Goal: Transaction & Acquisition: Purchase product/service

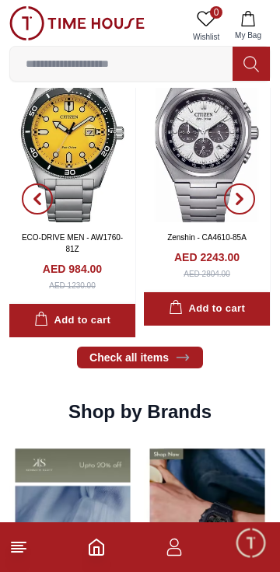
scroll to position [1037, 0]
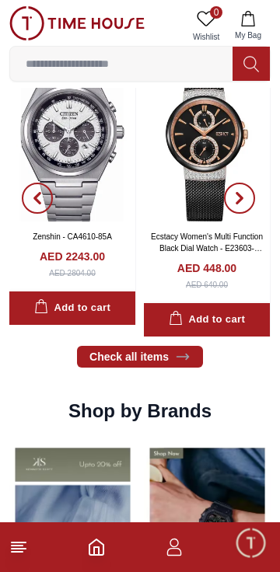
click at [24, 544] on icon at bounding box center [18, 547] width 19 height 19
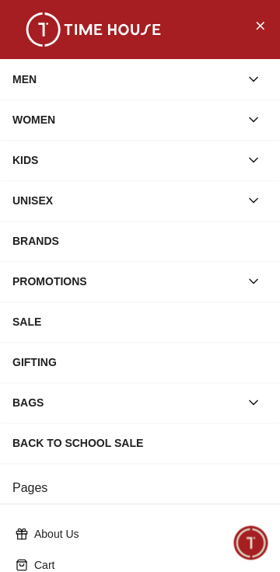
scroll to position [262, 0]
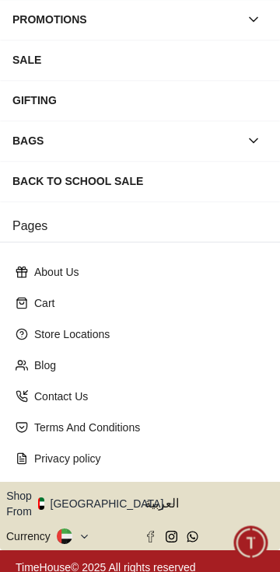
click at [44, 498] on img "button" at bounding box center [41, 504] width 6 height 12
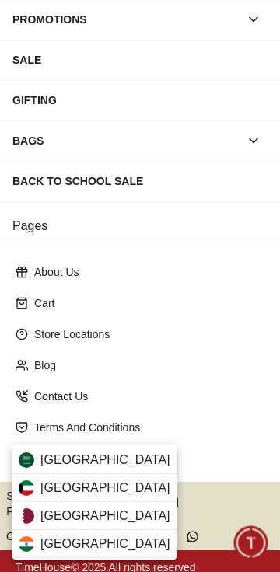
click at [105, 462] on span "[GEOGRAPHIC_DATA]" at bounding box center [105, 460] width 130 height 19
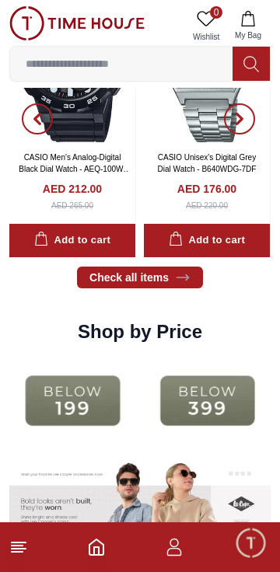
click at [23, 546] on icon at bounding box center [18, 547] width 19 height 19
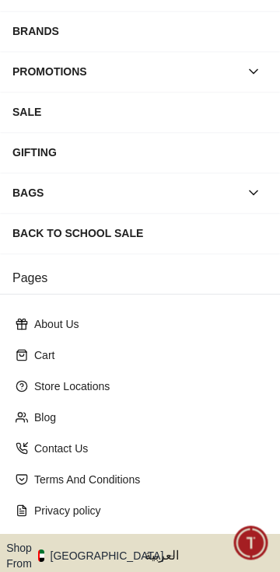
scroll to position [262, 0]
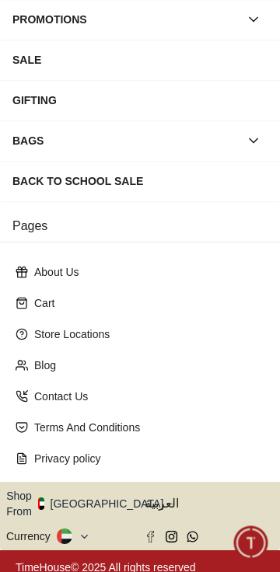
click at [54, 501] on button "Shop From [GEOGRAPHIC_DATA]" at bounding box center [90, 503] width 169 height 31
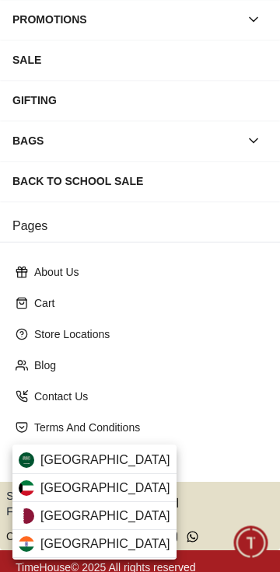
click at [56, 457] on span "[GEOGRAPHIC_DATA]" at bounding box center [105, 460] width 130 height 19
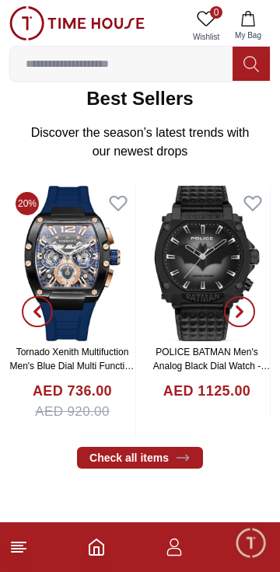
scroll to position [458, 0]
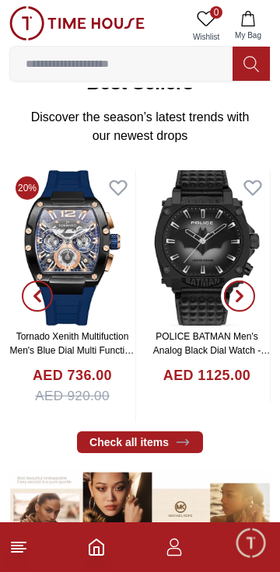
click at [266, 274] on button "button" at bounding box center [240, 296] width 56 height 252
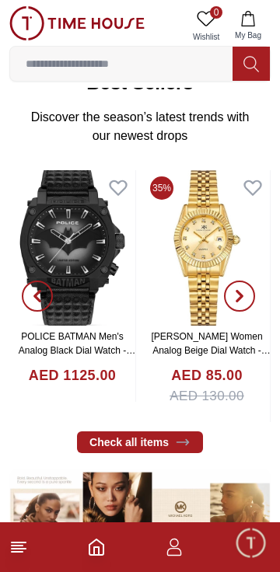
click at [260, 284] on button "button" at bounding box center [240, 296] width 56 height 252
click at [234, 290] on icon "button" at bounding box center [239, 296] width 12 height 12
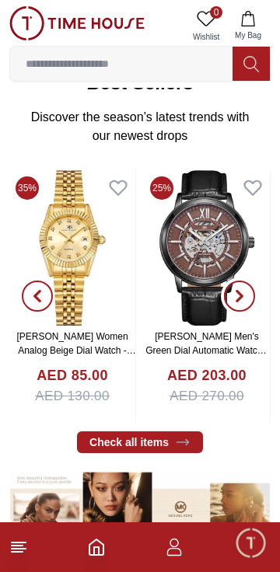
click at [250, 281] on button "button" at bounding box center [240, 296] width 56 height 252
click at [247, 280] on button "button" at bounding box center [240, 296] width 56 height 252
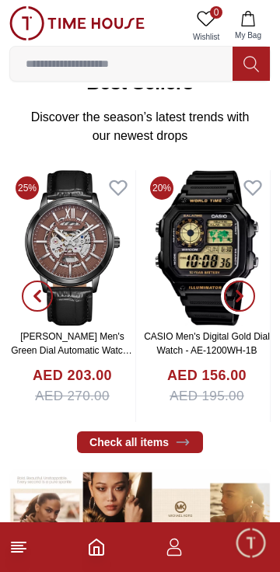
click at [249, 284] on span "button" at bounding box center [239, 296] width 31 height 31
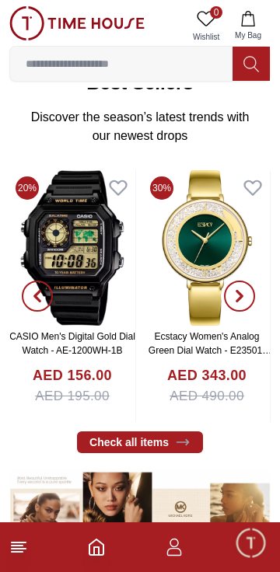
click at [233, 290] on icon "button" at bounding box center [239, 296] width 12 height 12
click at [93, 39] on img at bounding box center [76, 23] width 135 height 34
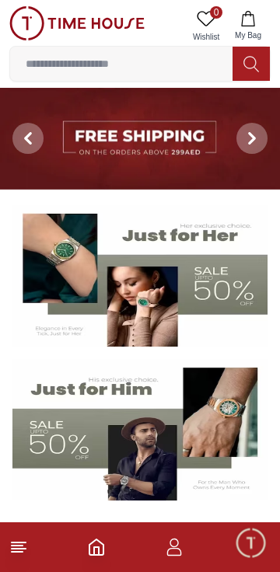
click at [103, 60] on input at bounding box center [121, 63] width 222 height 31
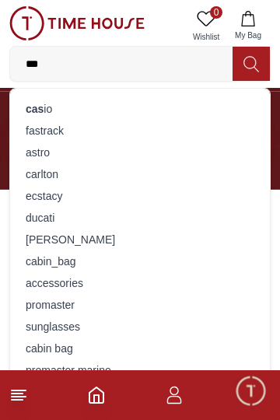
type input "***"
click at [58, 114] on div "cas io" at bounding box center [139, 109] width 241 height 22
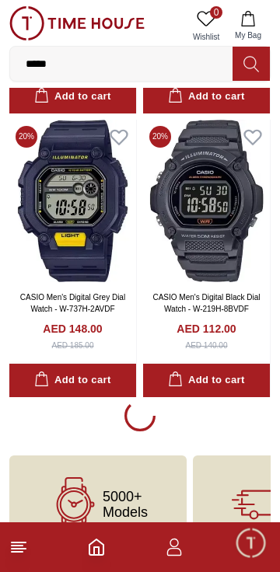
scroll to position [8327, 0]
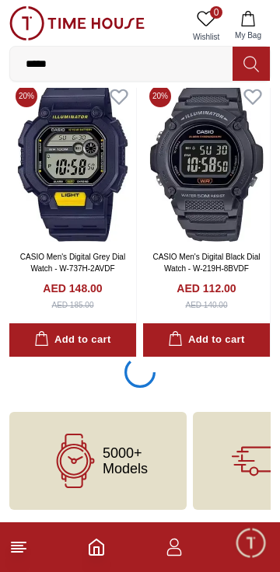
scroll to position [8324, 0]
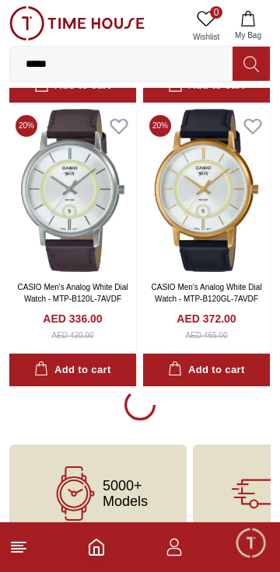
scroll to position [13980, 0]
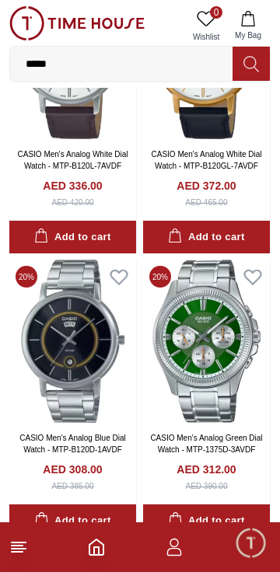
scroll to position [14340, 0]
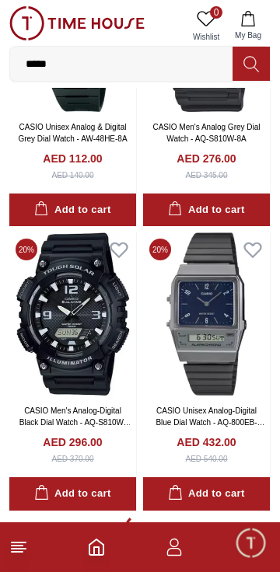
scroll to position [19697, 0]
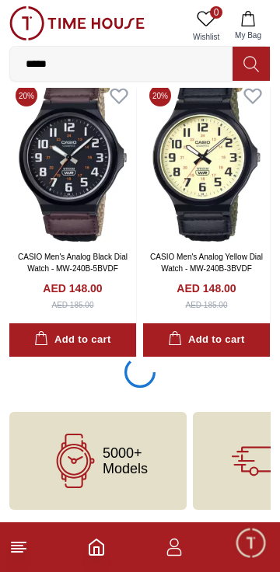
scroll to position [22536, 0]
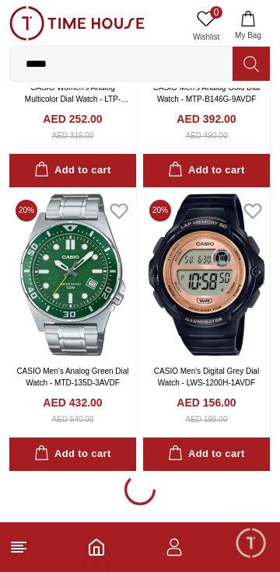
scroll to position [25382, 0]
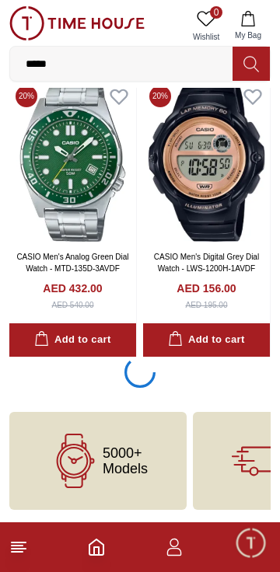
click at [12, 239] on img at bounding box center [72, 160] width 127 height 163
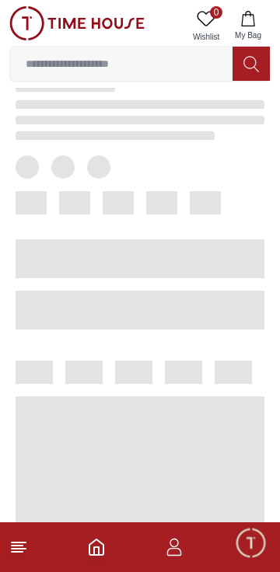
scroll to position [394, 0]
